Goal: Entertainment & Leisure: Consume media (video, audio)

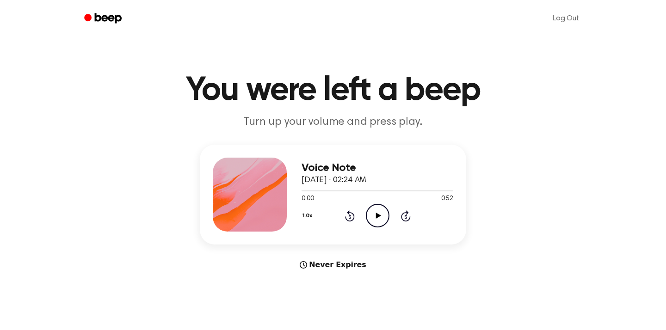
click at [371, 213] on icon "Play Audio" at bounding box center [378, 216] width 24 height 24
click at [303, 192] on div at bounding box center [378, 190] width 152 height 7
click at [350, 216] on icon "Rewind 5 seconds" at bounding box center [350, 216] width 10 height 12
click at [378, 219] on icon "Play Audio" at bounding box center [378, 216] width 24 height 24
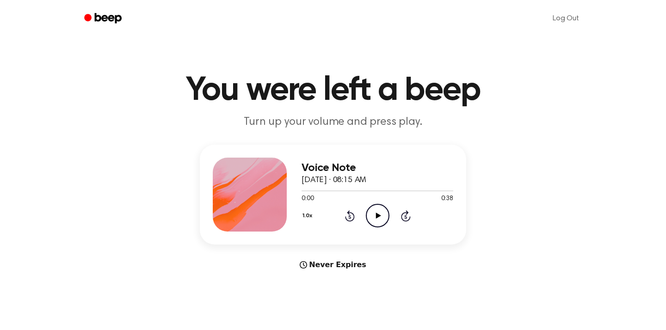
click at [377, 218] on icon "Play Audio" at bounding box center [378, 216] width 24 height 24
